Goal: Task Accomplishment & Management: Manage account settings

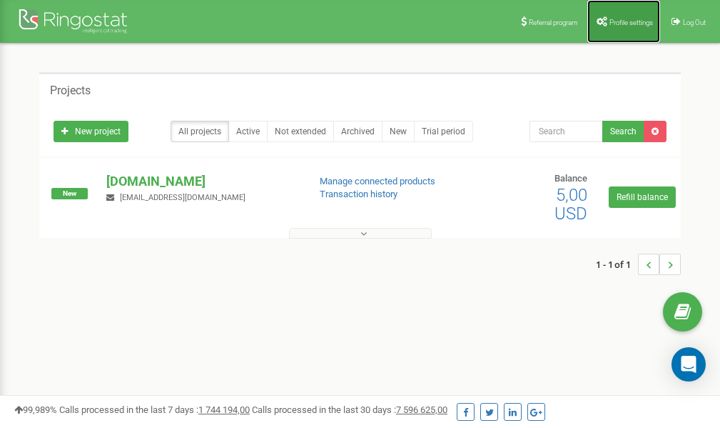
click at [624, 21] on span "Profile settings" at bounding box center [632, 23] width 44 height 8
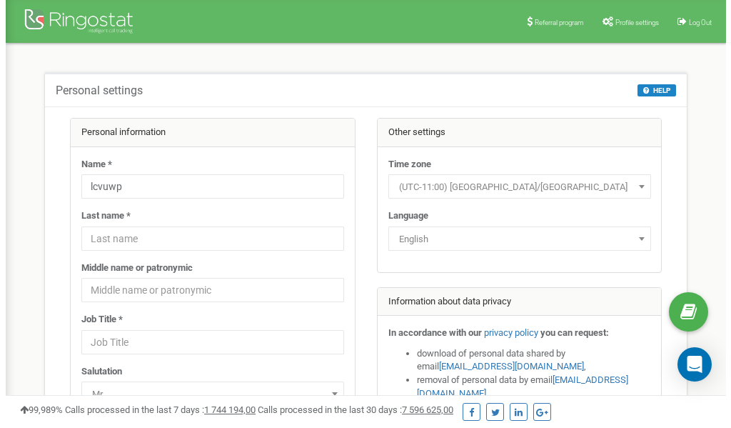
scroll to position [71, 0]
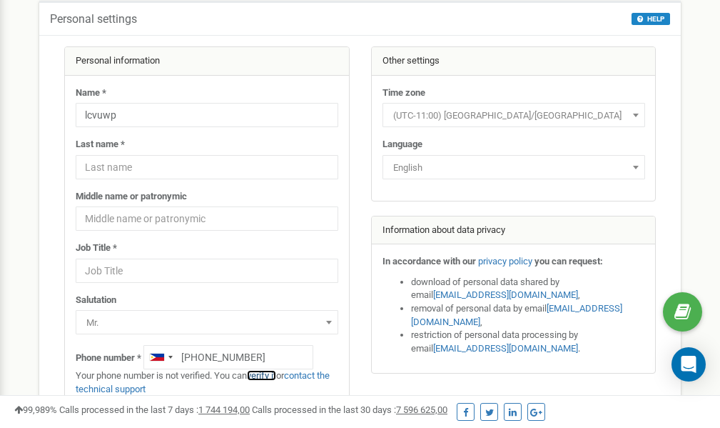
click at [266, 373] on link "verify it" at bounding box center [261, 375] width 29 height 11
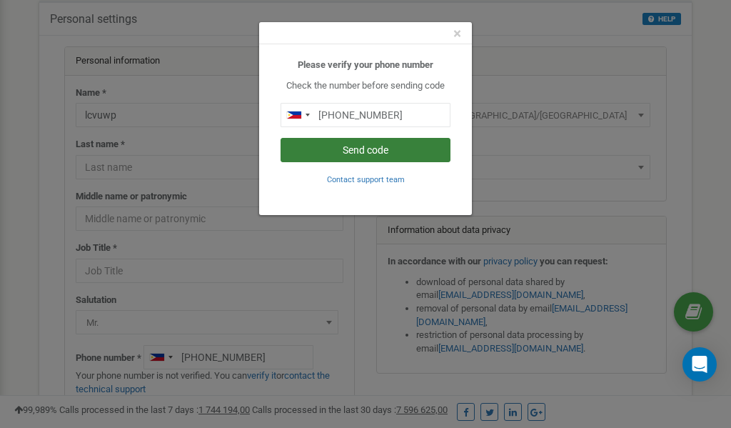
click at [351, 150] on button "Send code" at bounding box center [366, 150] width 170 height 24
